Goal: Task Accomplishment & Management: Complete application form

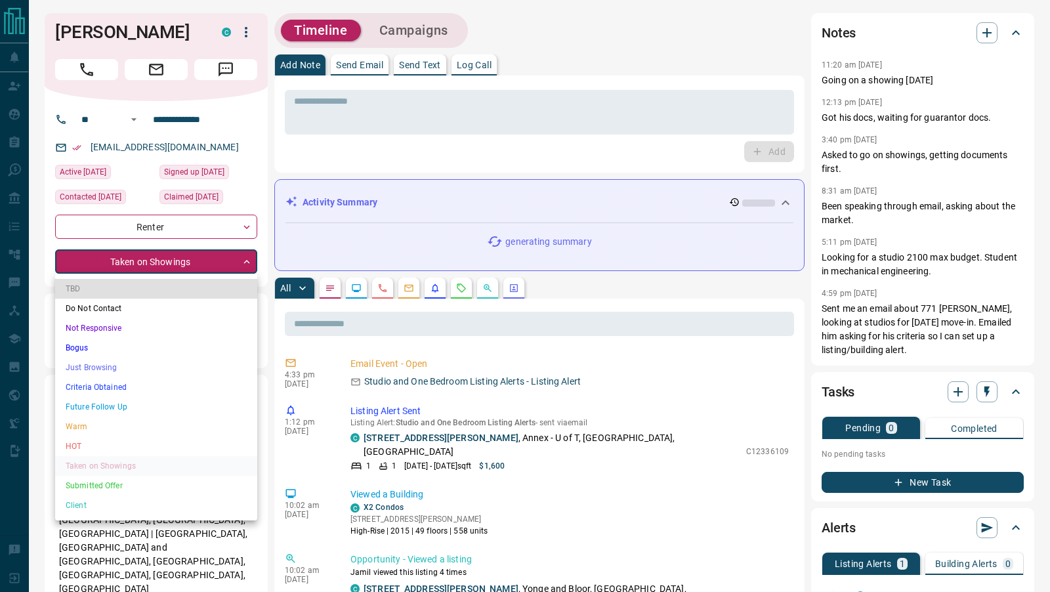
click at [98, 488] on li "Submitted Offer" at bounding box center [156, 486] width 202 height 20
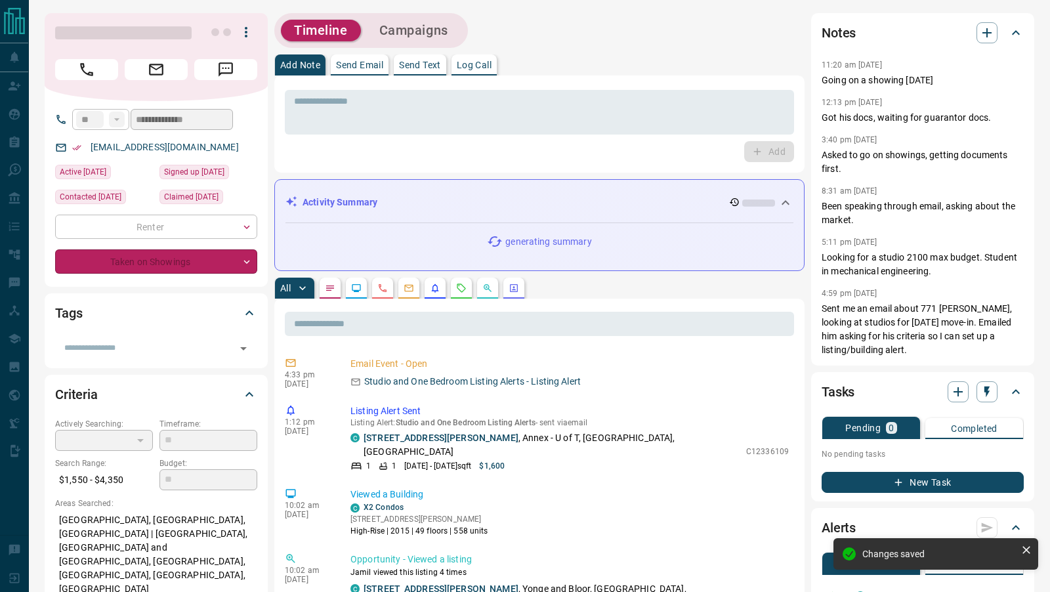
type input "*"
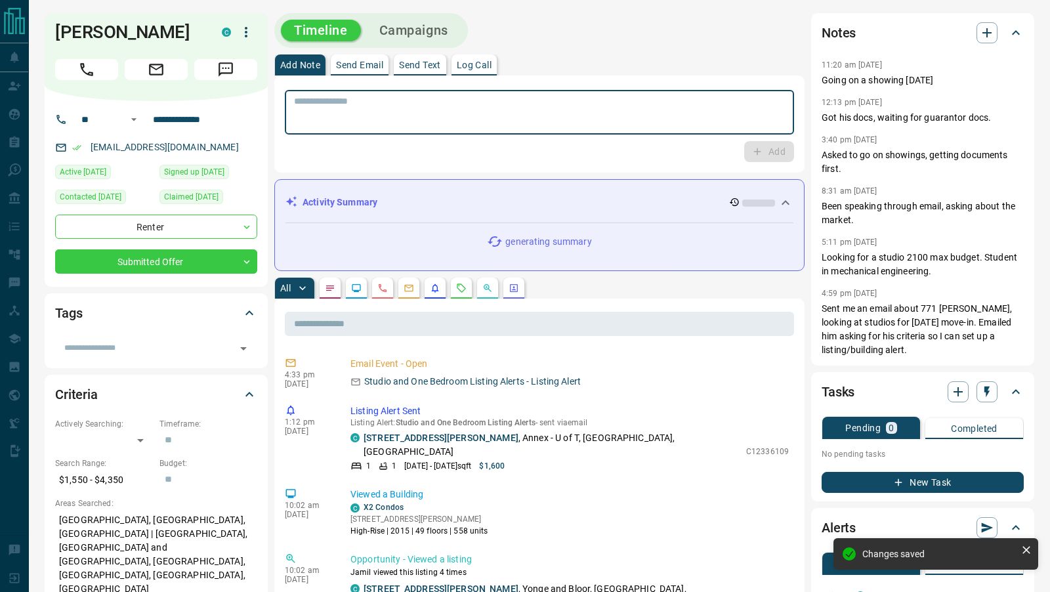
click at [314, 105] on textarea at bounding box center [539, 112] width 491 height 33
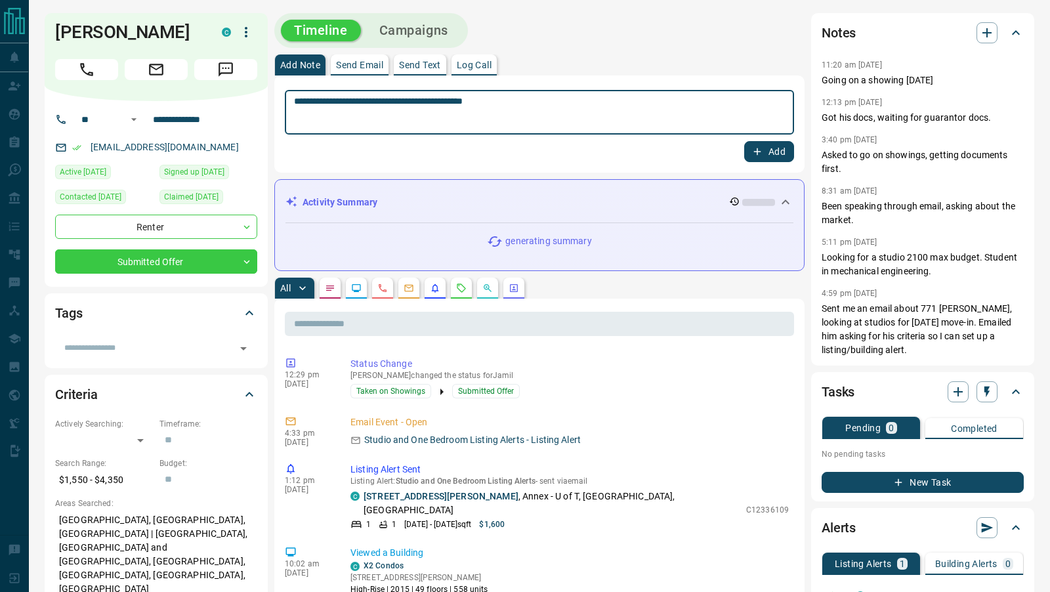
type textarea "**********"
click at [770, 158] on button "Add" at bounding box center [769, 151] width 50 height 21
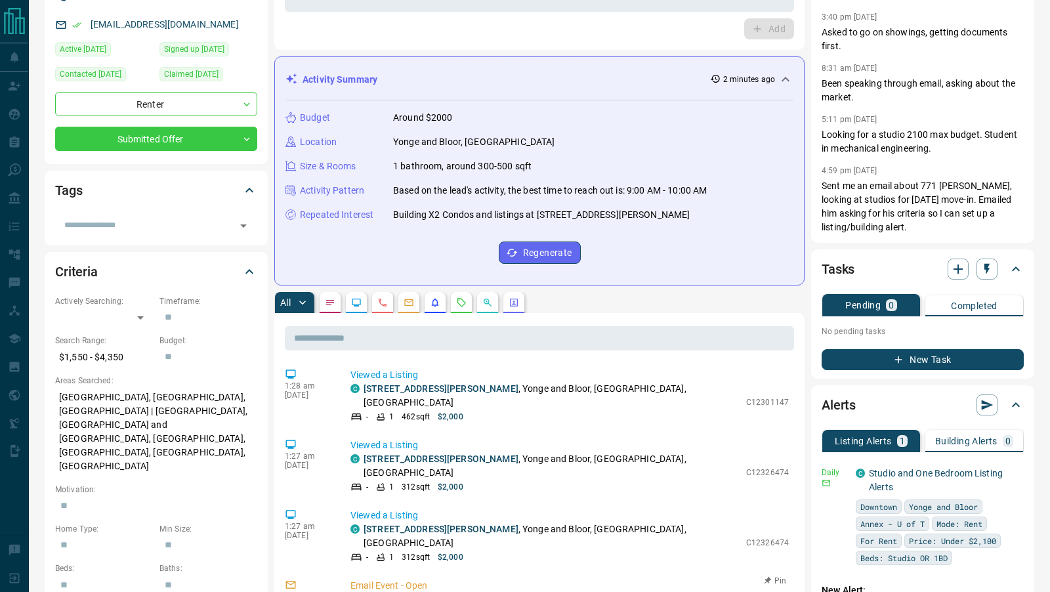
scroll to position [830, 0]
click at [922, 471] on link "Studio and One Bedroom Listing Alerts" at bounding box center [936, 480] width 134 height 24
click at [891, 471] on link "Studio and One Bedroom Listing Alerts" at bounding box center [936, 480] width 134 height 24
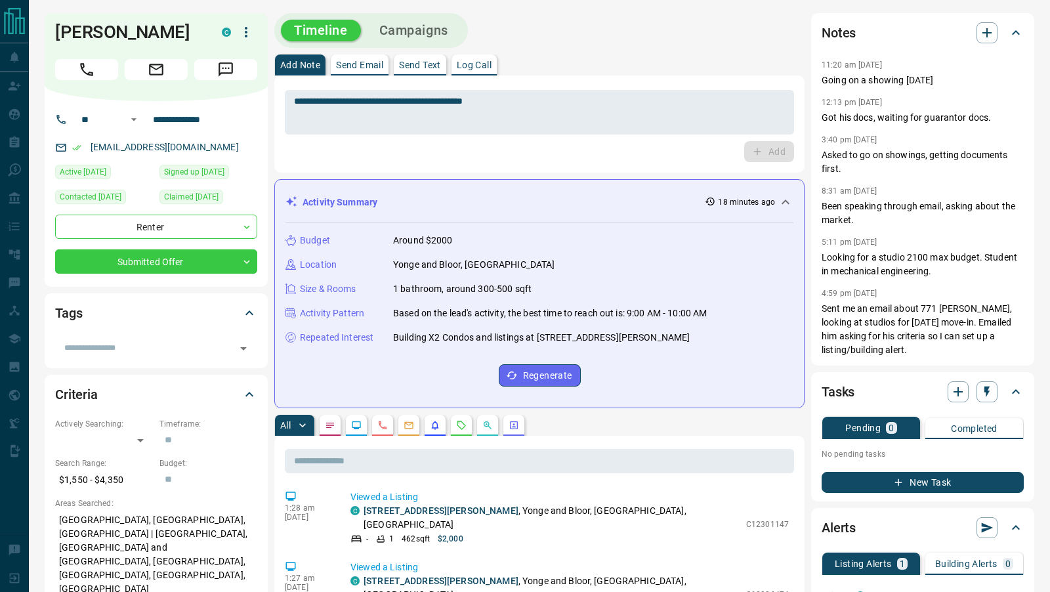
scroll to position [135, 0]
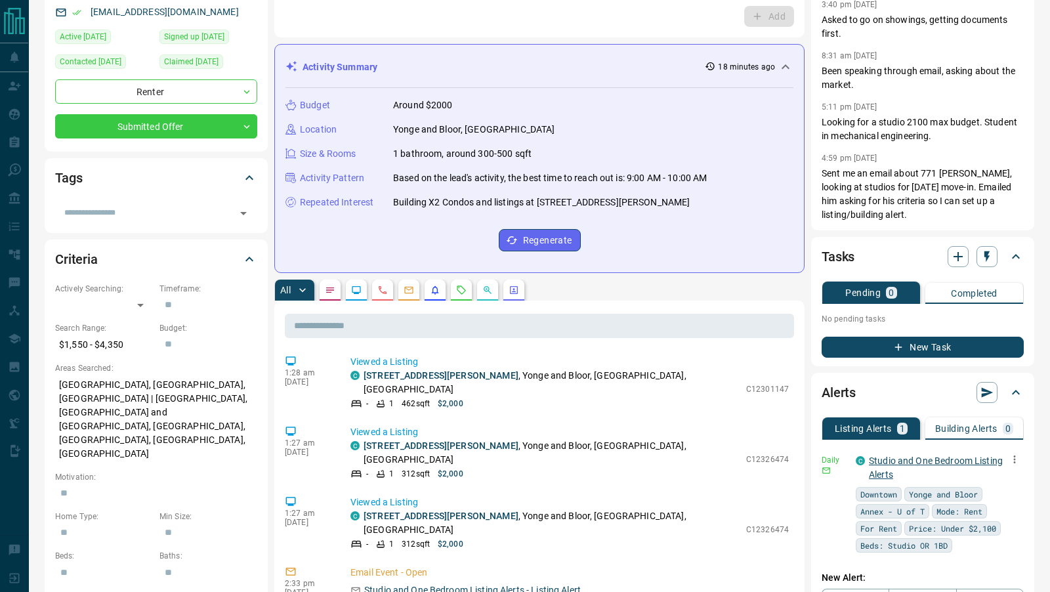
click at [912, 459] on link "Studio and One Bedroom Listing Alerts" at bounding box center [936, 468] width 134 height 24
